Goal: Use online tool/utility: Utilize a website feature to perform a specific function

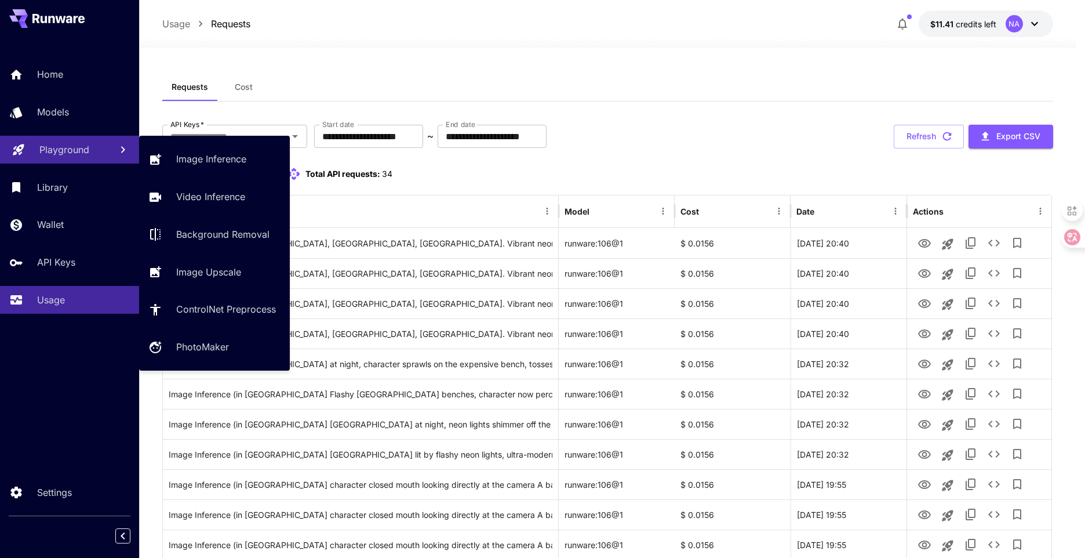
click at [65, 152] on p "Playground" at bounding box center [64, 150] width 50 height 14
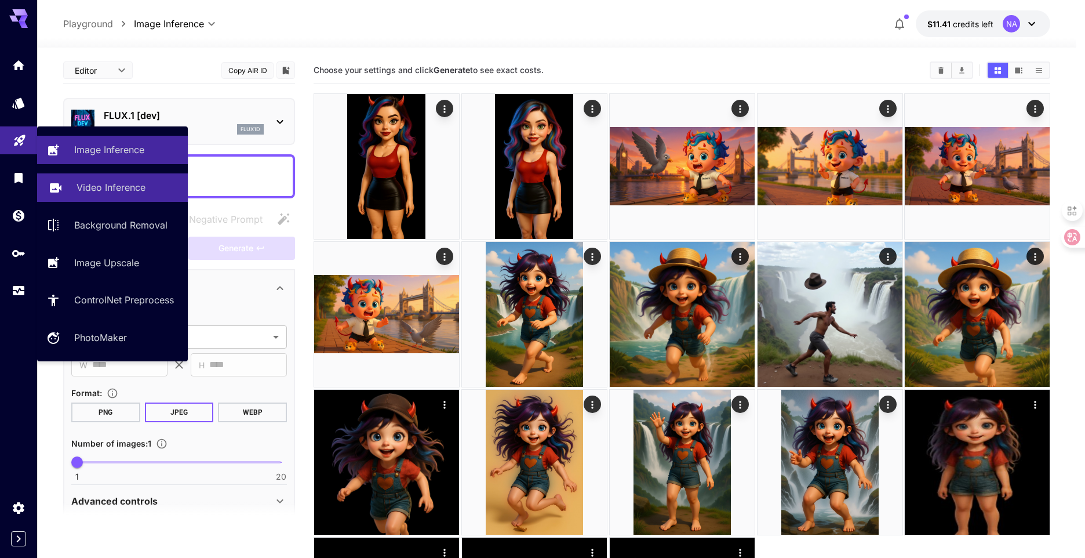
click at [103, 183] on p "Video Inference" at bounding box center [111, 187] width 69 height 14
type input "**********"
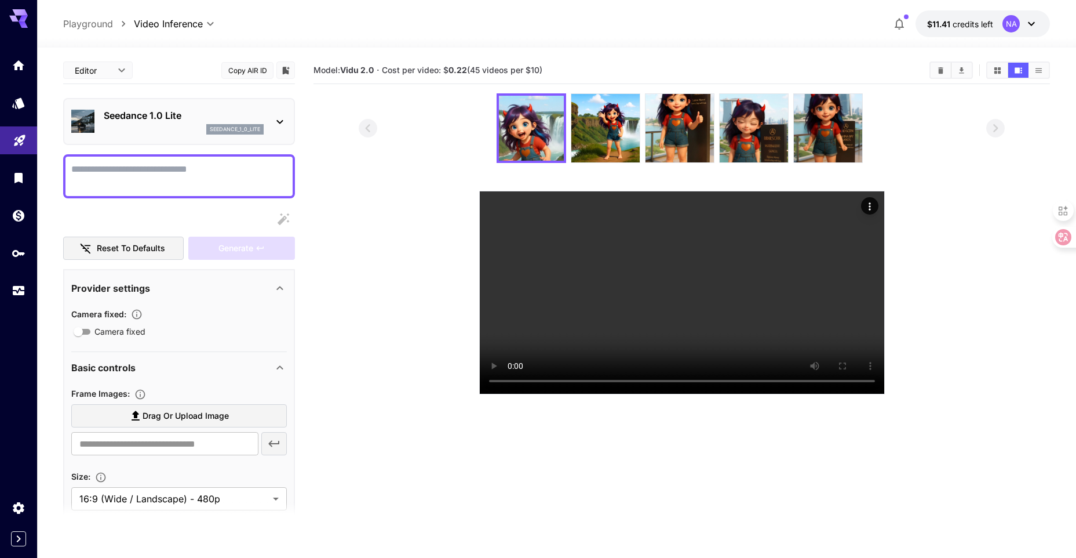
click at [184, 123] on div "Seedance 1.0 Lite seedance_1_0_lite" at bounding box center [184, 121] width 160 height 26
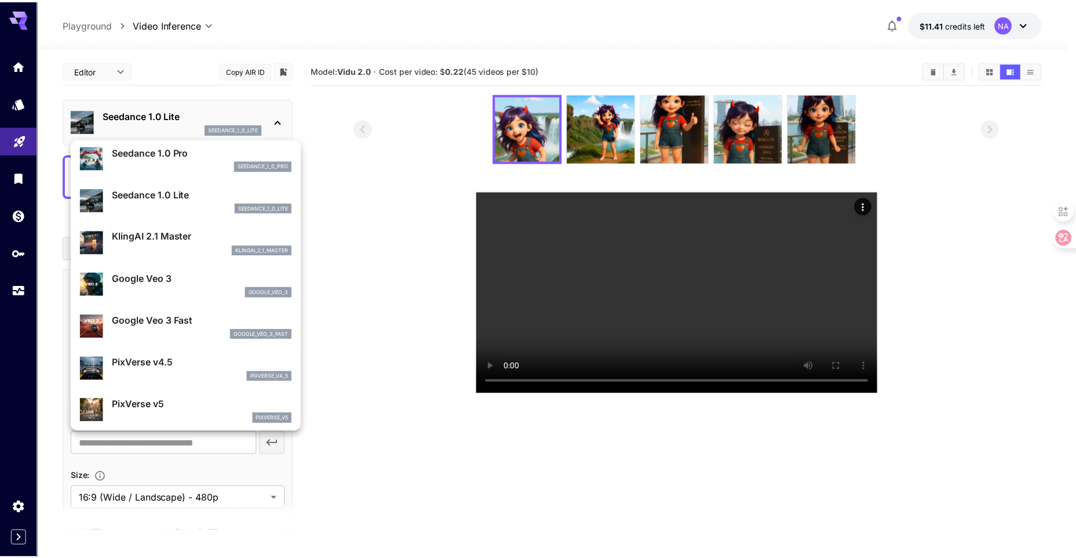
scroll to position [116, 0]
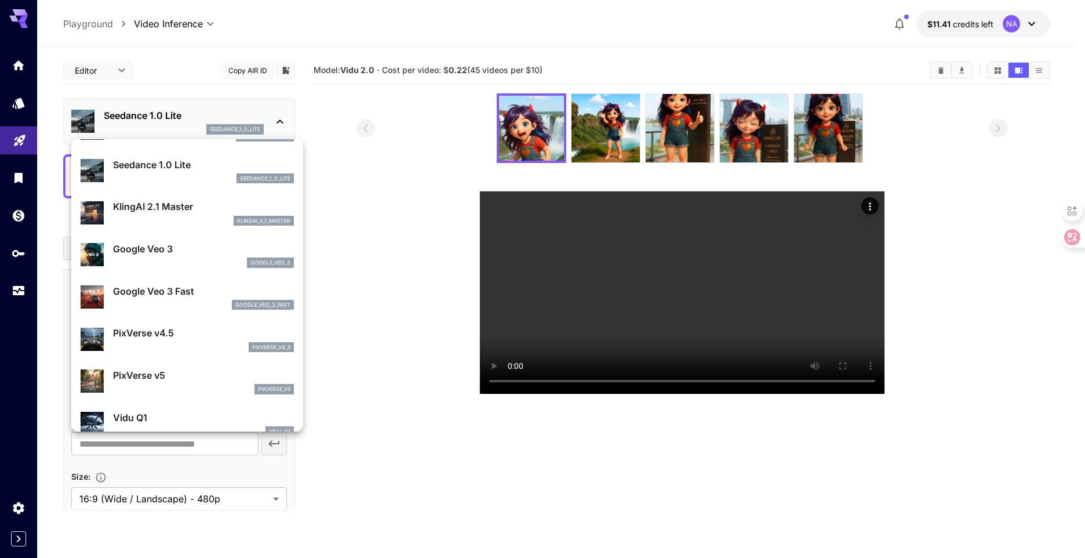
click at [22, 279] on div at bounding box center [542, 279] width 1085 height 558
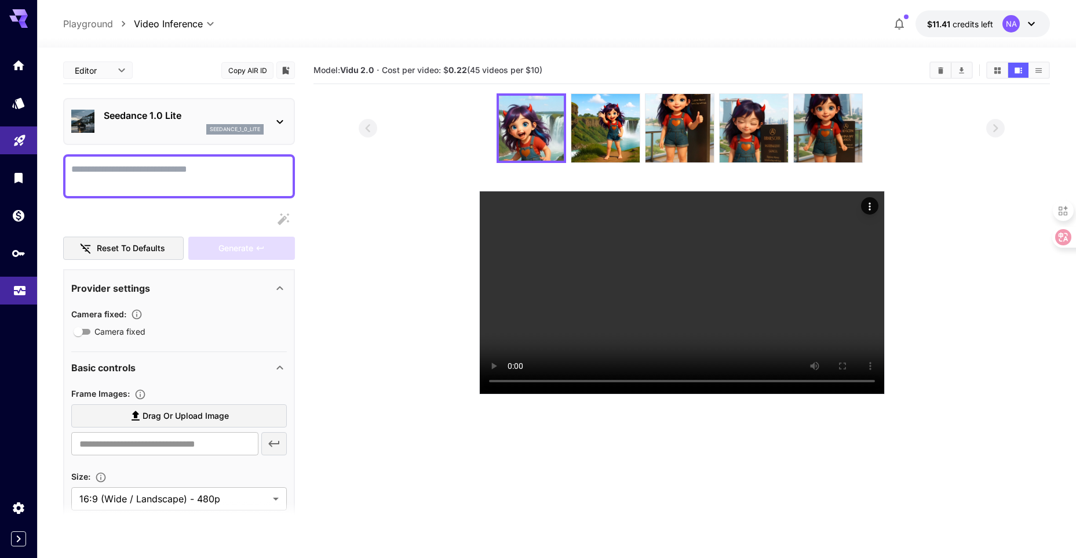
click at [21, 291] on icon "Usage" at bounding box center [20, 289] width 12 height 6
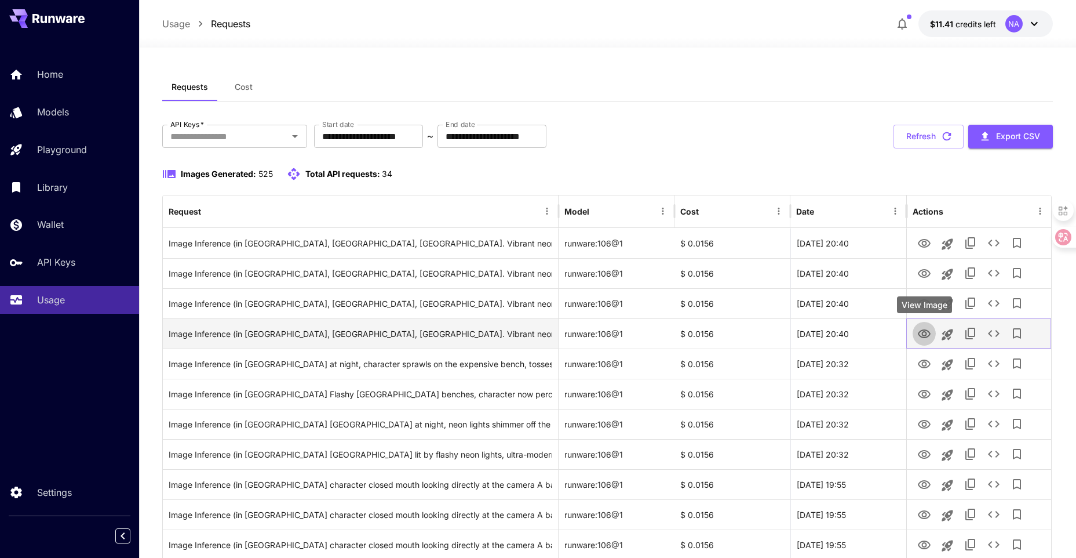
click at [921, 337] on icon "View Image" at bounding box center [924, 334] width 14 height 14
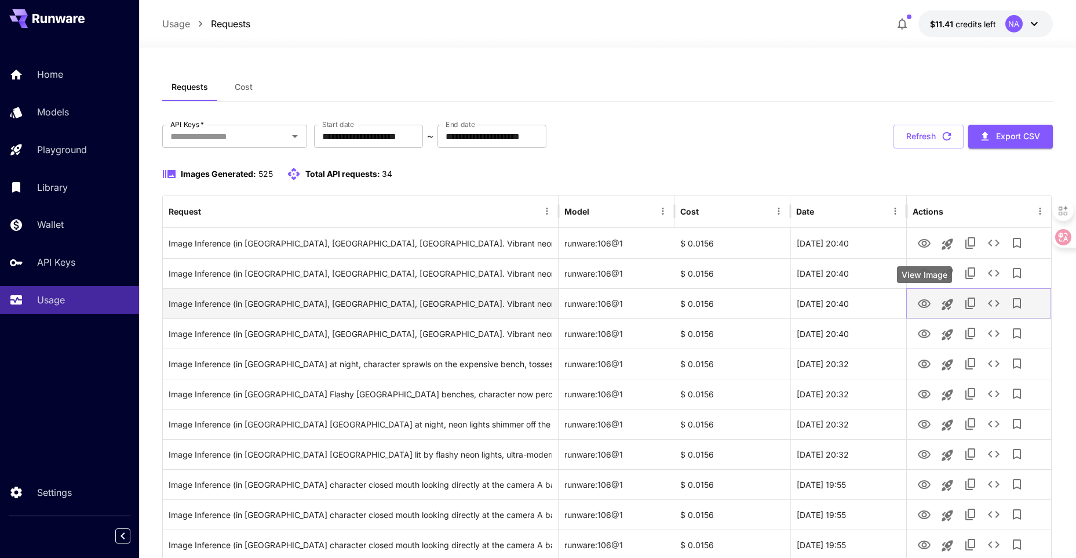
click at [924, 306] on icon "View Image" at bounding box center [924, 304] width 14 height 14
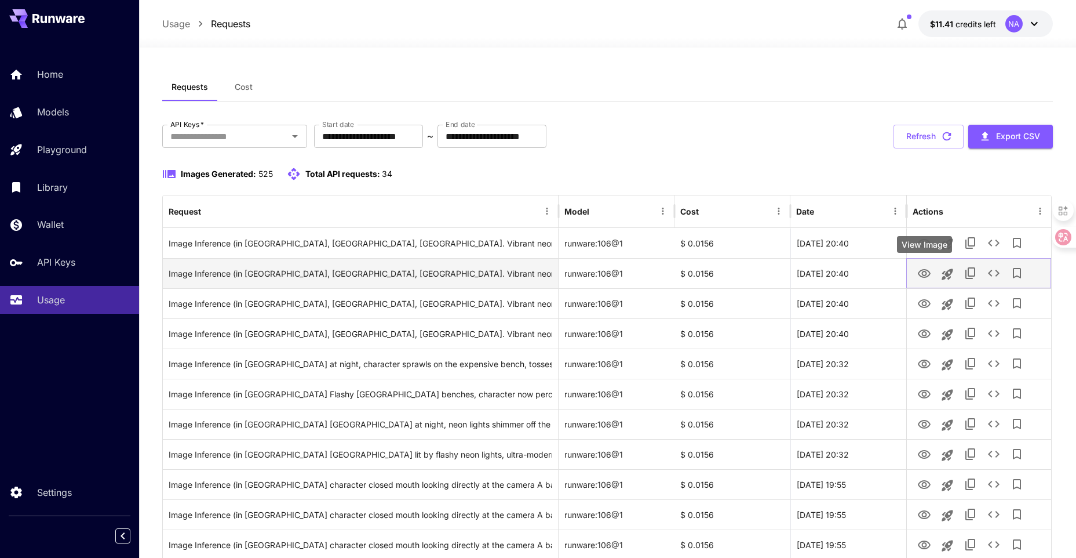
click at [922, 270] on icon "View Image" at bounding box center [924, 273] width 13 height 9
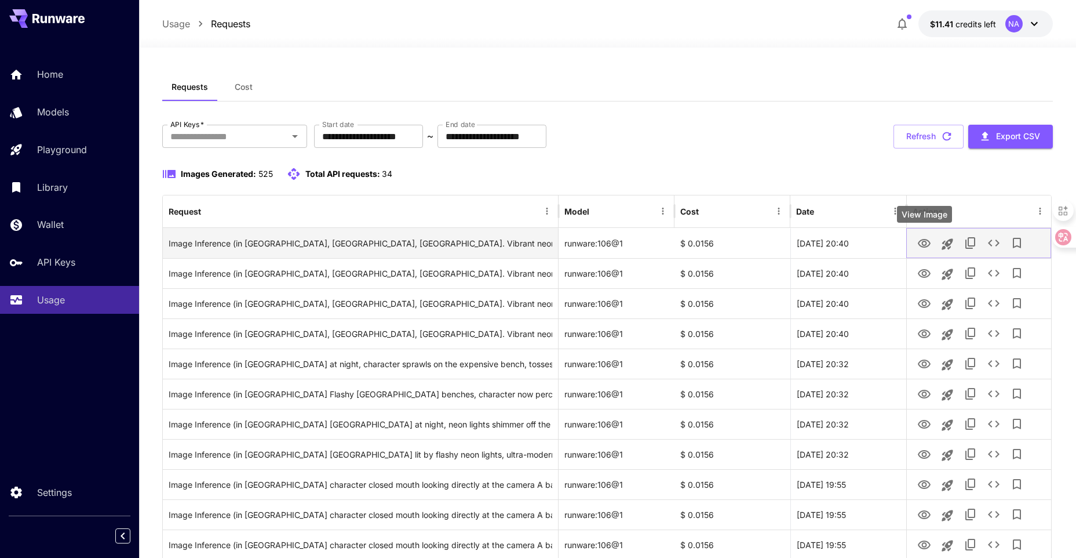
click at [919, 242] on icon "View Image" at bounding box center [924, 243] width 13 height 9
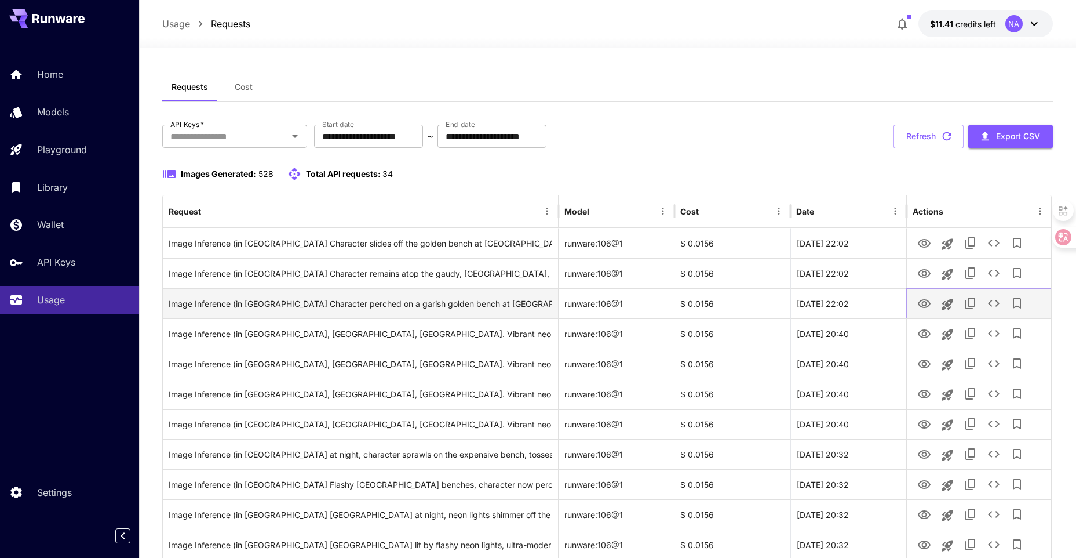
click at [924, 306] on icon "View Image" at bounding box center [924, 304] width 14 height 14
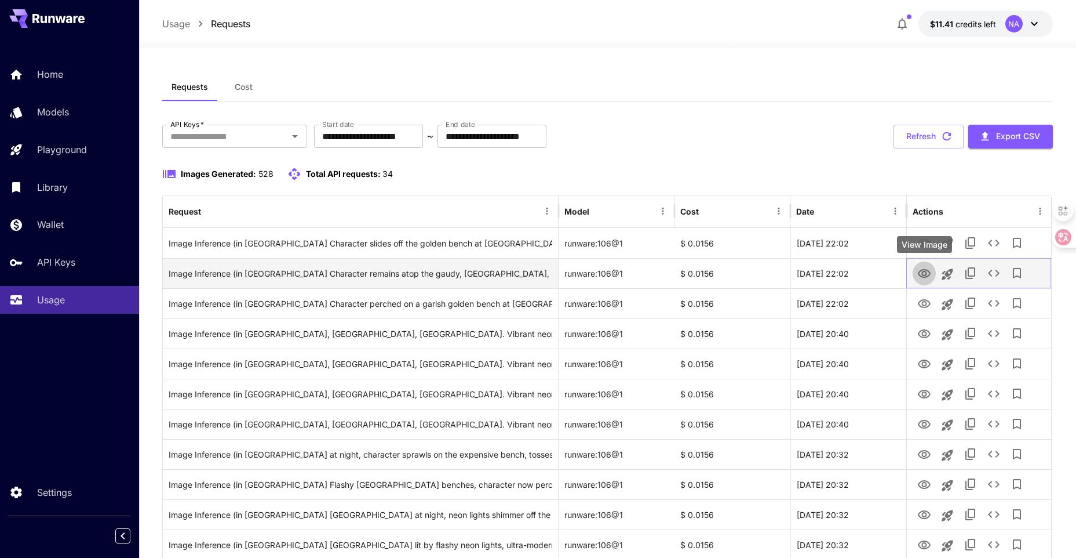
click at [922, 276] on icon "View Image" at bounding box center [924, 273] width 13 height 9
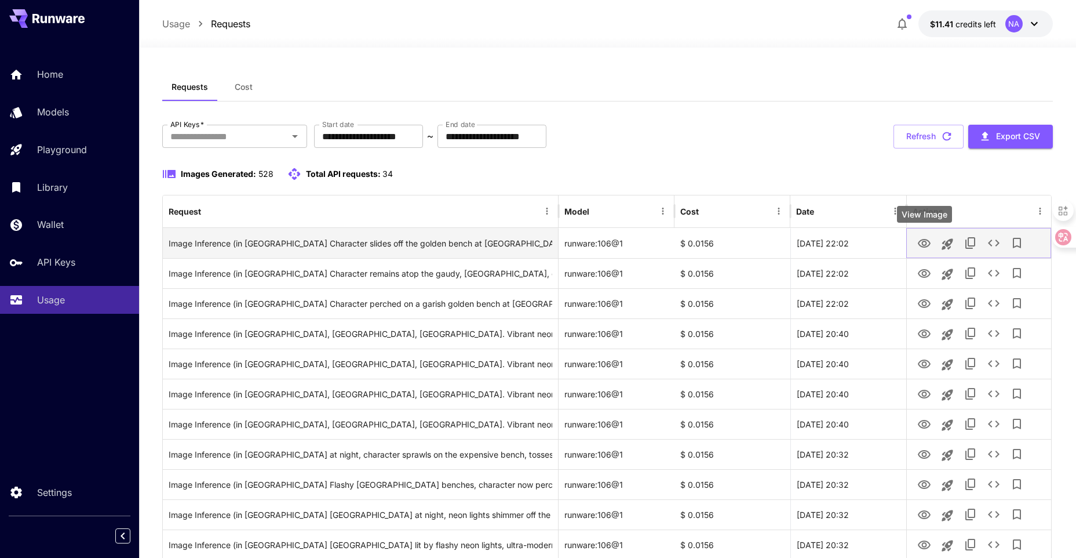
click at [926, 247] on icon "View Image" at bounding box center [924, 243] width 13 height 9
